Goal: Check status: Check status

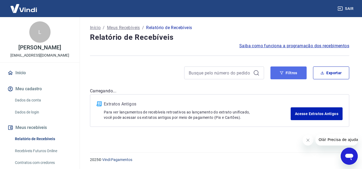
click at [281, 73] on icon "button" at bounding box center [282, 73] width 4 height 4
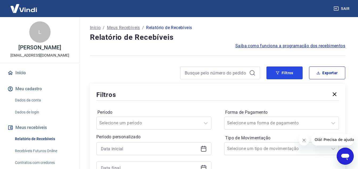
scroll to position [53, 0]
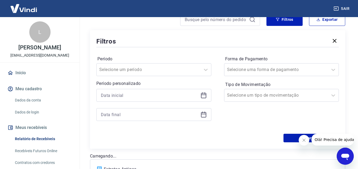
click at [198, 97] on div at bounding box center [153, 95] width 115 height 13
click at [210, 101] on div at bounding box center [153, 95] width 115 height 13
click at [206, 99] on div at bounding box center [153, 95] width 115 height 13
click at [205, 98] on icon at bounding box center [203, 95] width 5 height 5
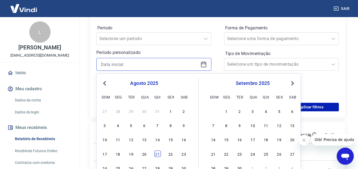
scroll to position [133, 0]
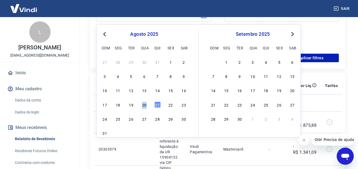
drag, startPoint x: 147, startPoint y: 104, endPoint x: 136, endPoint y: 105, distance: 11.2
click at [138, 105] on div "17 18 19 20 21 22 23" at bounding box center [144, 104] width 87 height 8
click at [134, 106] on div "17 18 19 20 21 22 23" at bounding box center [144, 104] width 87 height 8
click at [133, 105] on div "19" at bounding box center [131, 104] width 6 height 6
type input "[DATE]"
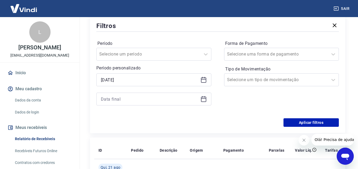
scroll to position [53, 0]
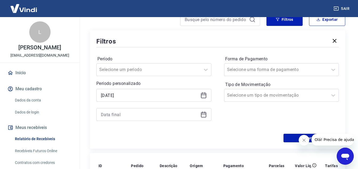
click at [202, 111] on icon at bounding box center [204, 114] width 6 height 6
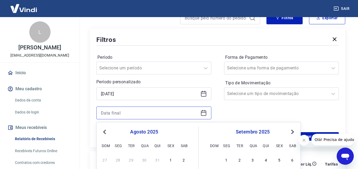
scroll to position [133, 0]
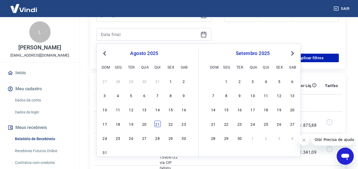
click at [157, 124] on div "21" at bounding box center [157, 123] width 6 height 6
type input "[DATE]"
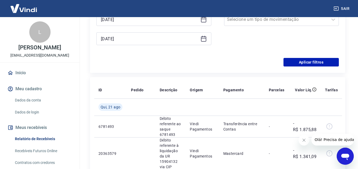
scroll to position [80, 0]
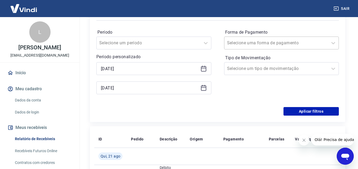
click at [248, 42] on input "Forma de Pagamento" at bounding box center [254, 43] width 54 height 6
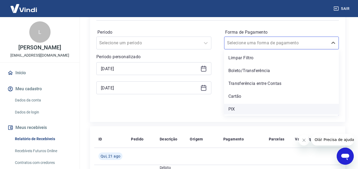
click at [238, 106] on div "PIX" at bounding box center [281, 109] width 115 height 11
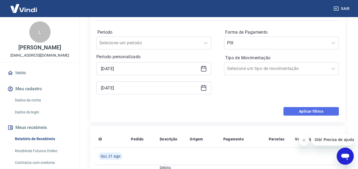
click at [293, 108] on button "Aplicar filtros" at bounding box center [311, 111] width 55 height 9
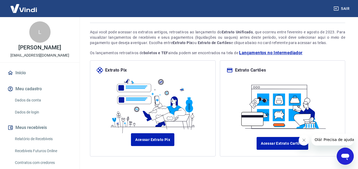
scroll to position [52, 0]
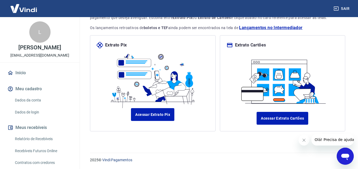
click at [24, 67] on link "Início" at bounding box center [39, 73] width 67 height 12
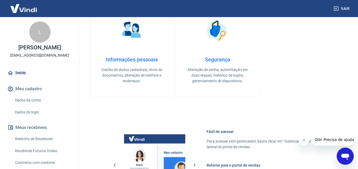
scroll to position [181, 0]
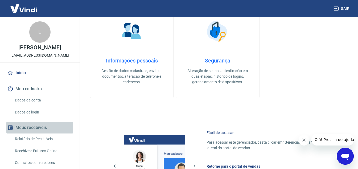
click at [48, 125] on button "Meus recebíveis" at bounding box center [39, 127] width 67 height 12
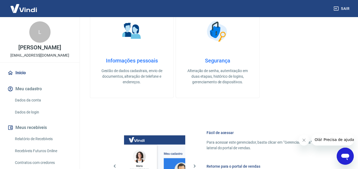
click at [42, 127] on button "Meus recebíveis" at bounding box center [39, 127] width 67 height 12
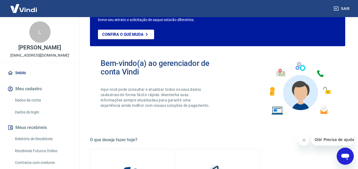
scroll to position [0, 0]
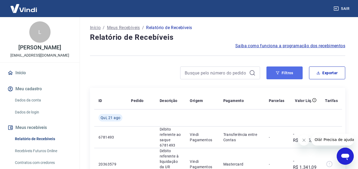
click at [276, 72] on icon "button" at bounding box center [278, 73] width 4 height 4
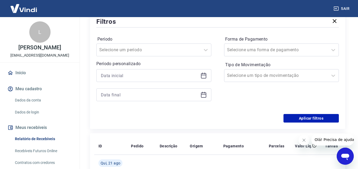
scroll to position [80, 0]
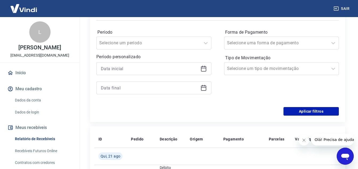
click at [211, 70] on div at bounding box center [153, 68] width 115 height 13
click at [204, 70] on icon at bounding box center [204, 68] width 6 height 6
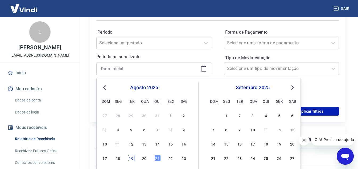
click at [133, 157] on div "19" at bounding box center [131, 157] width 6 height 6
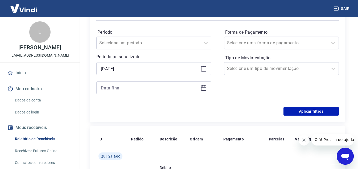
type input "[DATE]"
click at [202, 87] on icon at bounding box center [203, 87] width 5 height 1
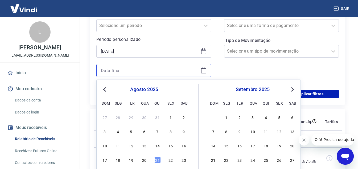
scroll to position [107, 0]
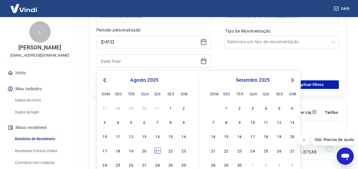
click at [156, 151] on div "21" at bounding box center [157, 150] width 6 height 6
type input "[DATE]"
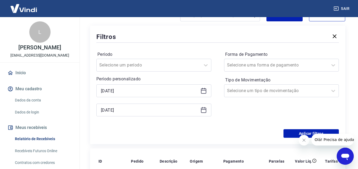
scroll to position [53, 0]
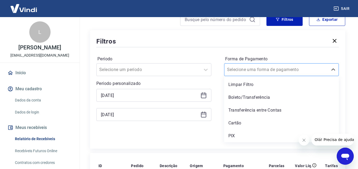
click at [241, 66] on div at bounding box center [276, 69] width 99 height 7
click at [234, 136] on div "PIX" at bounding box center [281, 135] width 115 height 11
click at [234, 136] on div "Aplicar filtros" at bounding box center [217, 137] width 243 height 9
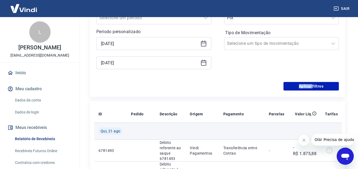
scroll to position [107, 0]
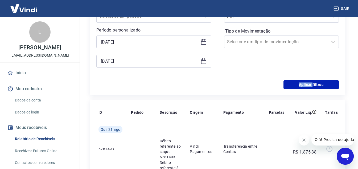
click at [302, 139] on icon "Fechar mensagem da empresa" at bounding box center [304, 140] width 4 height 4
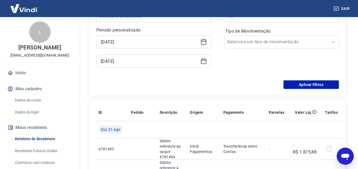
click at [262, 74] on div "Período Selecione um período Período personalizado Selected date: terça-feira, …" at bounding box center [217, 37] width 243 height 85
click at [303, 87] on button "Aplicar filtros" at bounding box center [311, 84] width 55 height 9
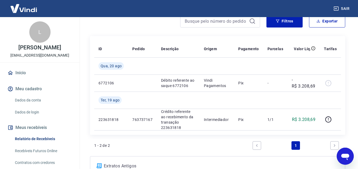
scroll to position [53, 0]
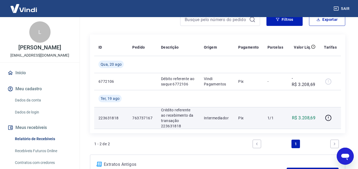
click at [114, 117] on p "223631818" at bounding box center [111, 117] width 25 height 5
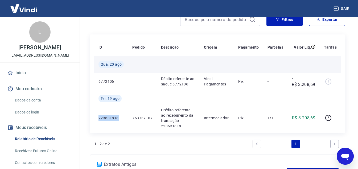
copy p "223631818"
